Goal: Information Seeking & Learning: Learn about a topic

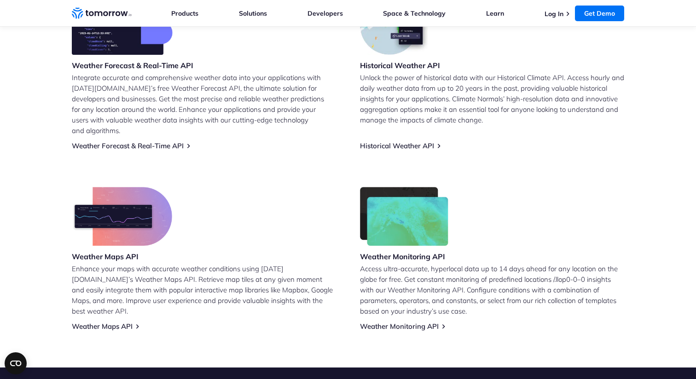
scroll to position [428, 0]
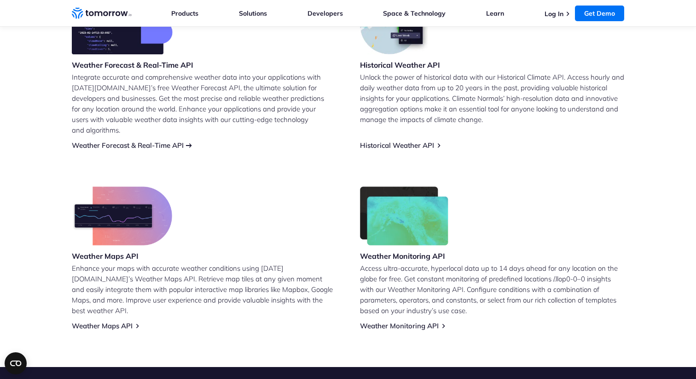
click at [105, 141] on link "Weather Forecast & Real-Time API" at bounding box center [128, 145] width 112 height 9
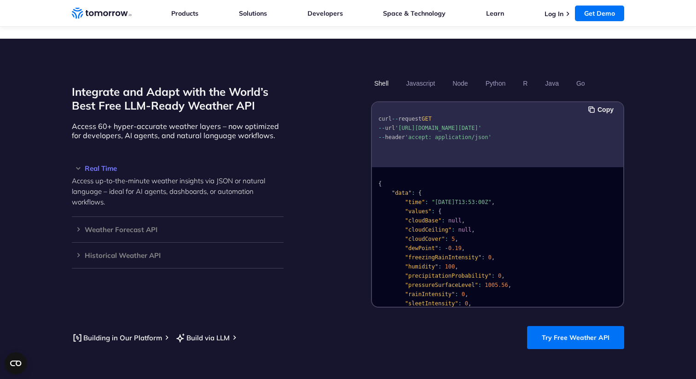
scroll to position [764, 0]
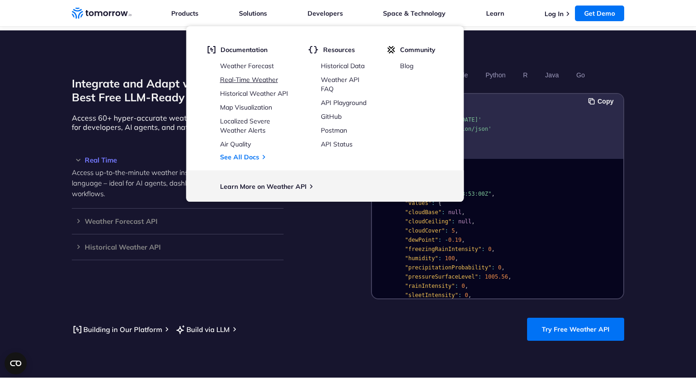
click at [255, 79] on link "Real-Time Weather" at bounding box center [249, 79] width 58 height 8
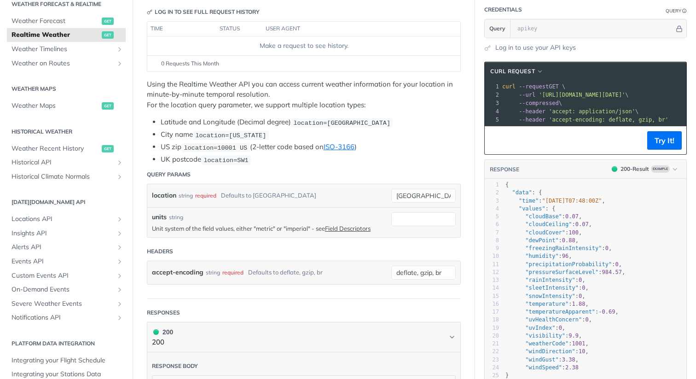
scroll to position [210, 0]
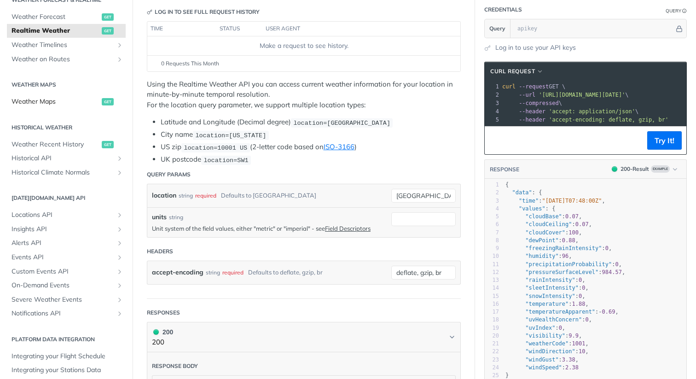
click at [53, 102] on span "Weather Maps" at bounding box center [56, 101] width 88 height 9
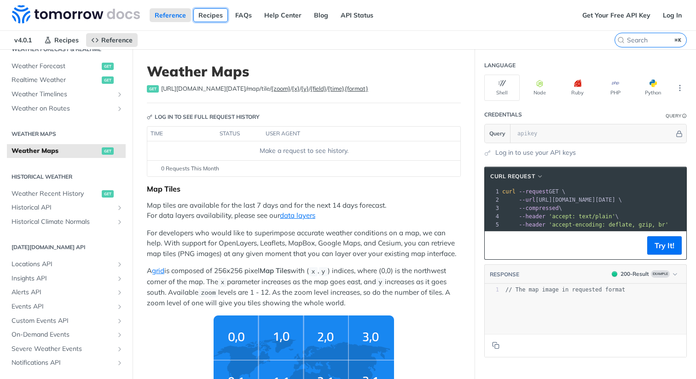
click at [210, 16] on link "Recipes" at bounding box center [210, 15] width 35 height 14
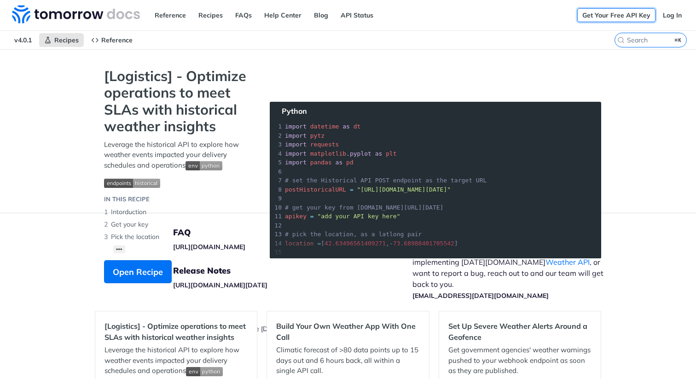
click at [621, 11] on link "Get Your Free API Key" at bounding box center [616, 15] width 78 height 14
click at [345, 16] on link "API Status" at bounding box center [357, 15] width 43 height 14
click at [215, 12] on link "Recipes" at bounding box center [210, 15] width 35 height 14
click at [242, 17] on link "FAQs" at bounding box center [243, 15] width 27 height 14
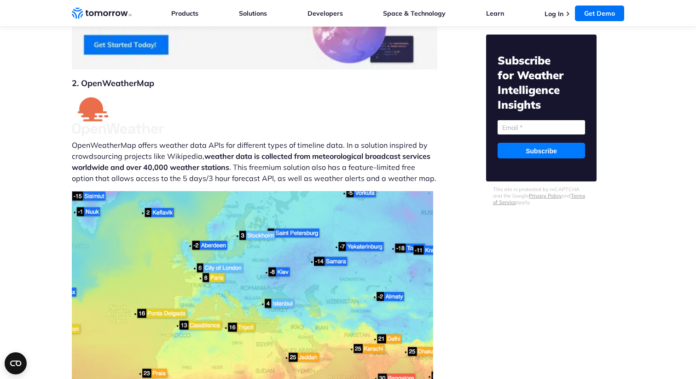
scroll to position [3478, 0]
